Goal: Transaction & Acquisition: Download file/media

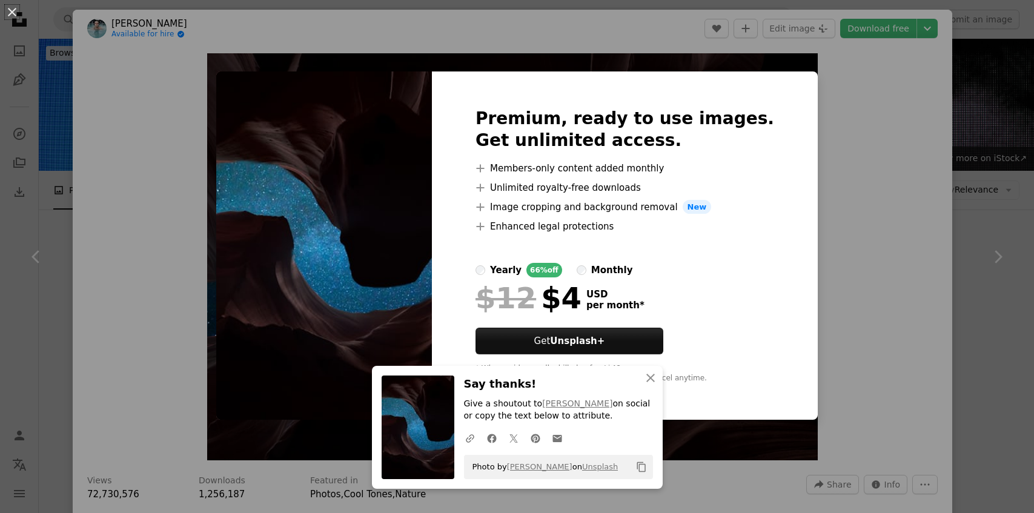
scroll to position [1764, 0]
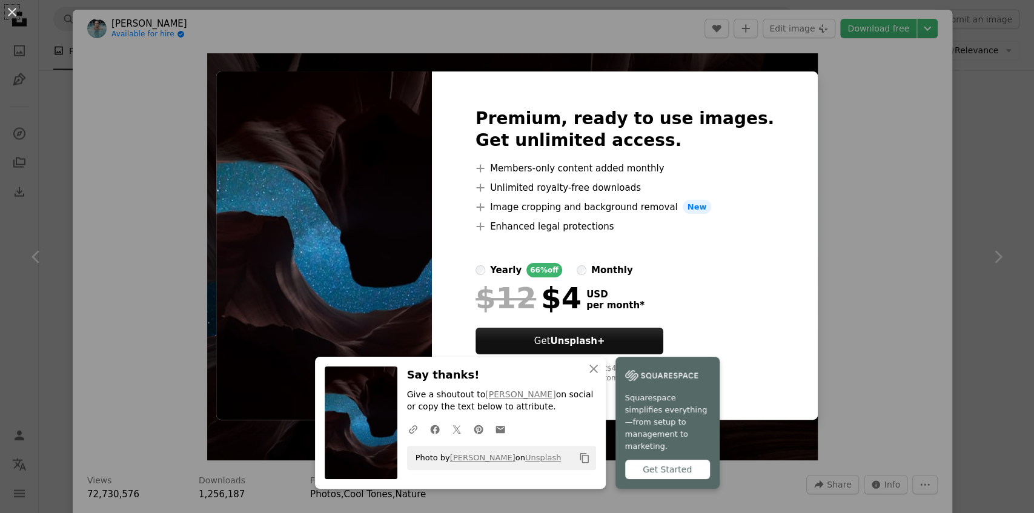
click at [341, 437] on img at bounding box center [361, 423] width 73 height 113
click at [594, 376] on icon "An X shape" at bounding box center [594, 369] width 15 height 15
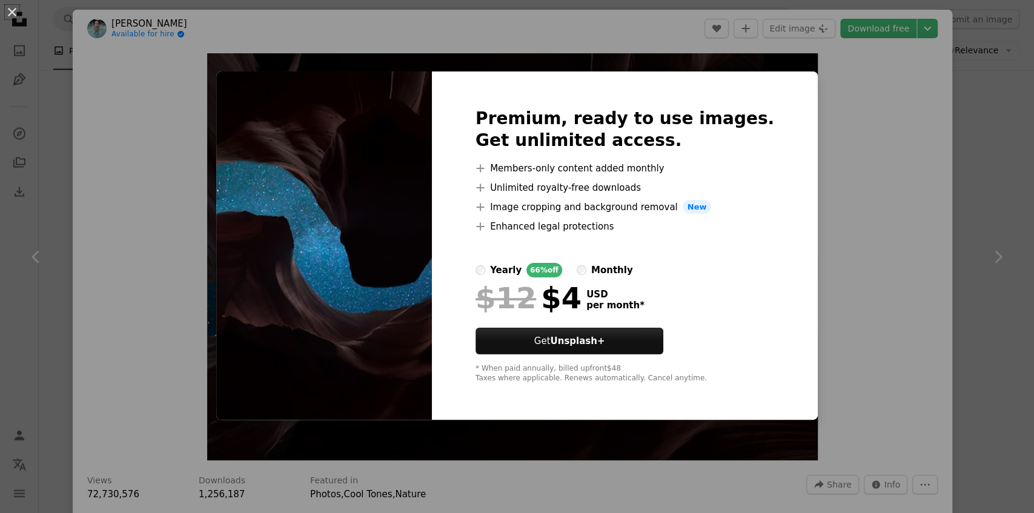
click at [872, 42] on div "An X shape Premium, ready to use images. Get unlimited access. A plus sign Memb…" at bounding box center [517, 256] width 1034 height 513
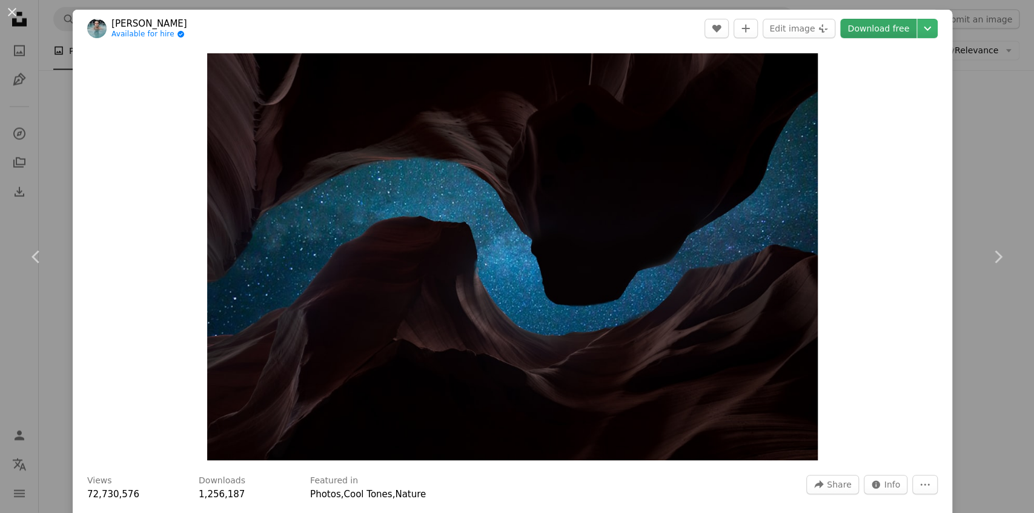
click at [901, 30] on link "Download free" at bounding box center [878, 28] width 76 height 19
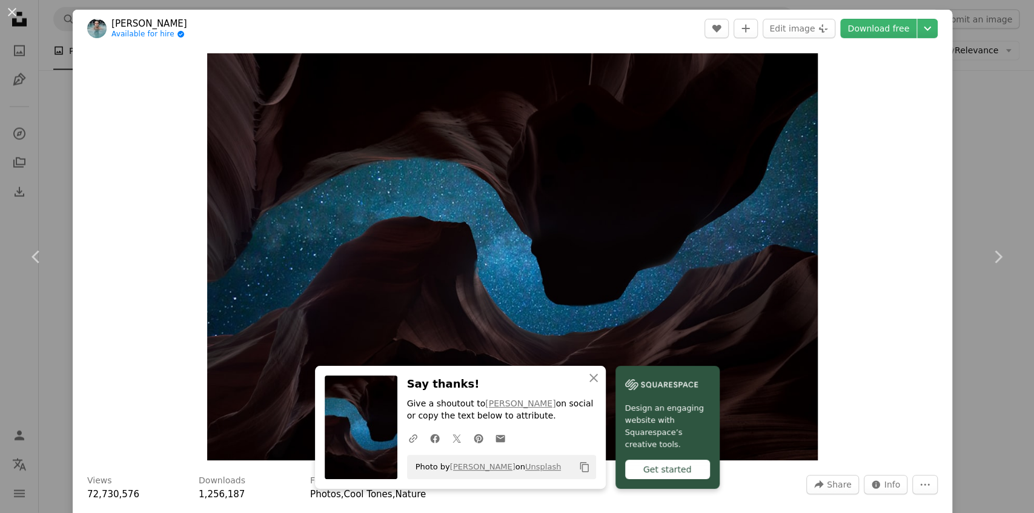
click at [911, 167] on div "Zoom in" at bounding box center [513, 256] width 880 height 419
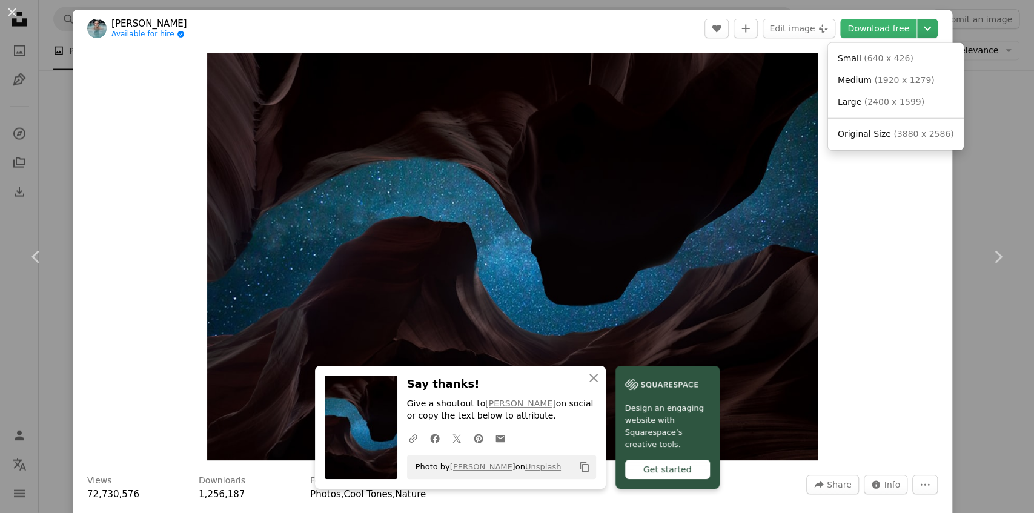
click at [932, 22] on icon "Chevron down" at bounding box center [927, 28] width 19 height 15
click at [885, 137] on span "Original Size ( 3880 x 2586 )" at bounding box center [896, 134] width 116 height 12
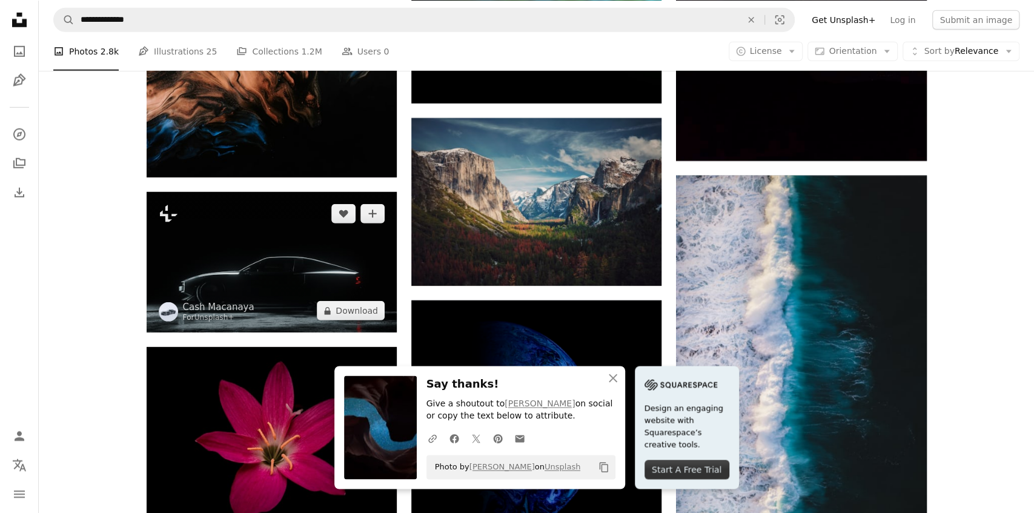
scroll to position [2332, 0]
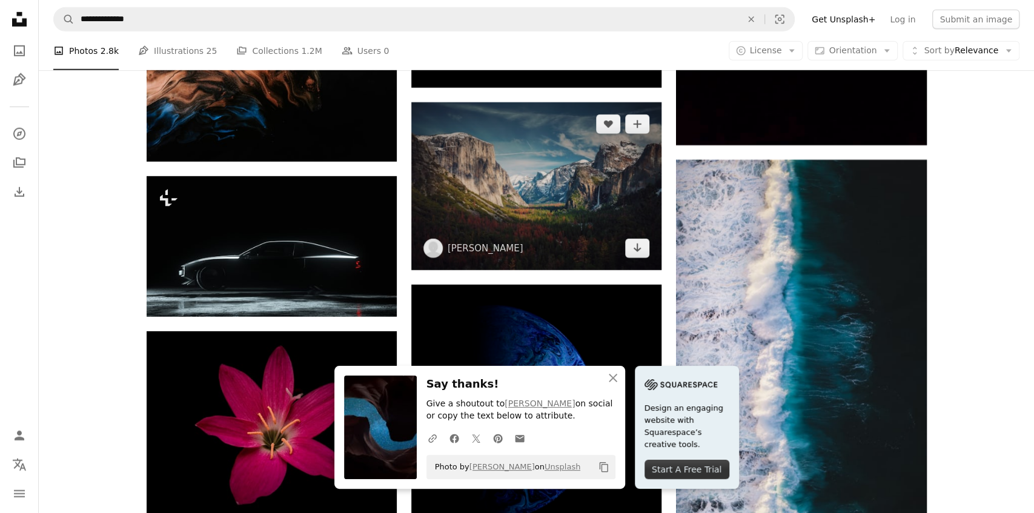
click at [567, 213] on img at bounding box center [536, 185] width 250 height 167
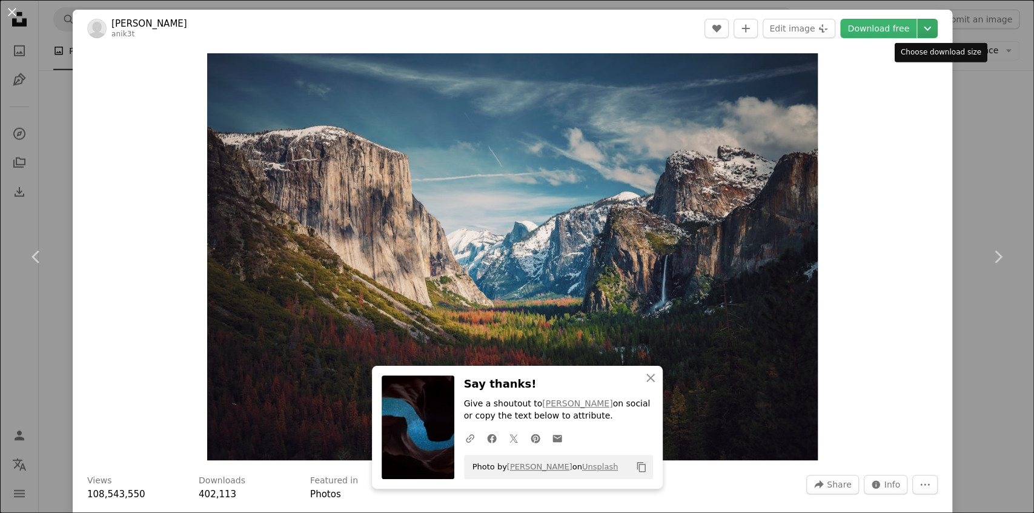
click at [937, 26] on icon "Chevron down" at bounding box center [927, 28] width 19 height 15
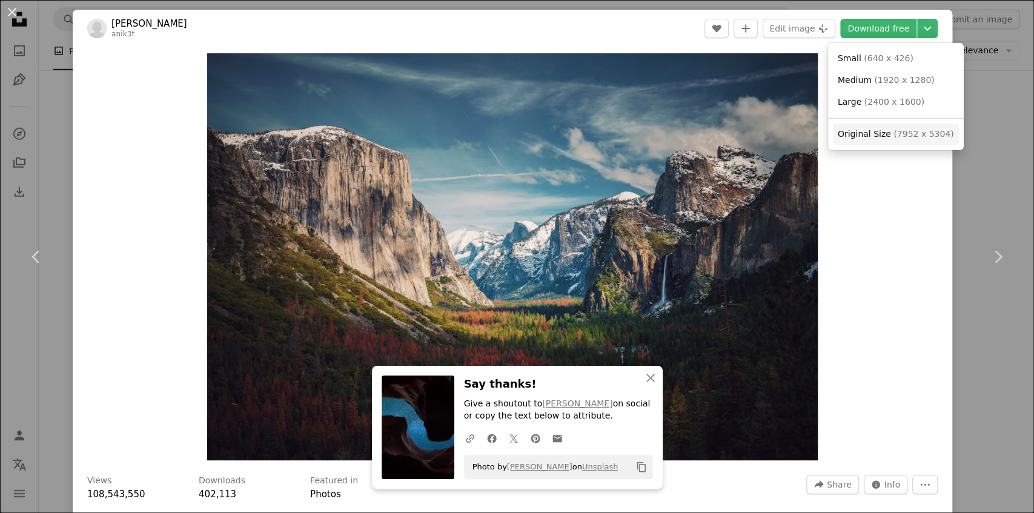
click at [906, 135] on span "( 7952 x 5304 )" at bounding box center [924, 134] width 60 height 10
